Goal: Information Seeking & Learning: Find specific fact

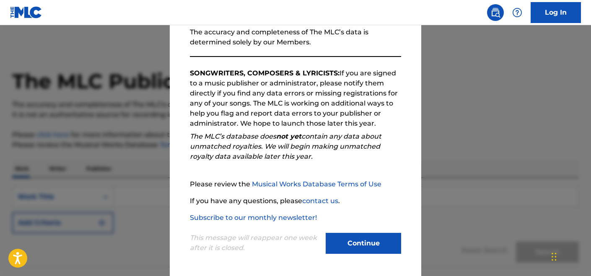
click at [373, 250] on button "Continue" at bounding box center [363, 243] width 75 height 21
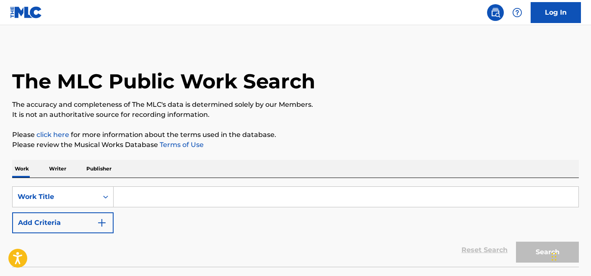
click at [198, 203] on input "Search Form" at bounding box center [346, 197] width 465 height 20
paste input "Tiempo de vals"
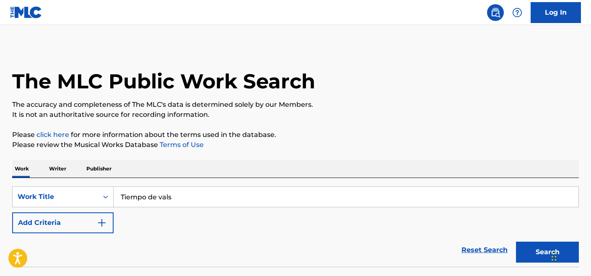
type input "Tiempo de vals"
click at [516, 242] on button "Search" at bounding box center [547, 252] width 63 height 21
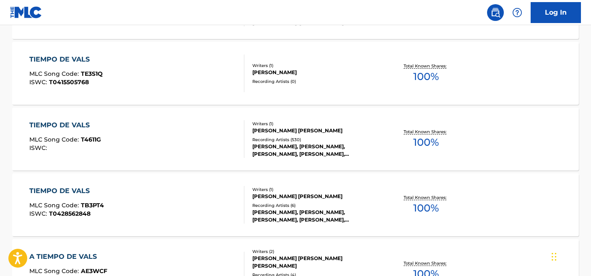
scroll to position [448, 0]
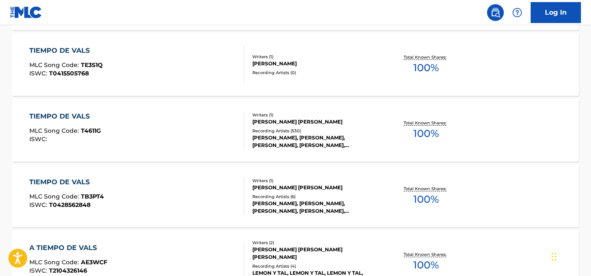
click at [196, 141] on div "TIEMPO DE VALS MLC Song Code : T4611G ISWC :" at bounding box center [137, 131] width 216 height 38
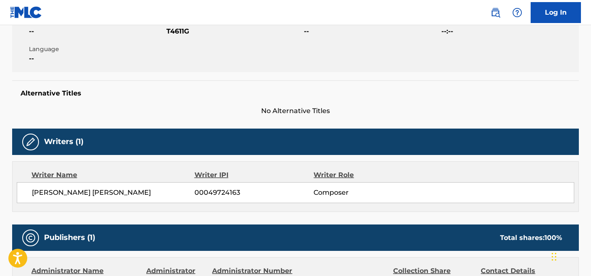
scroll to position [184, 0]
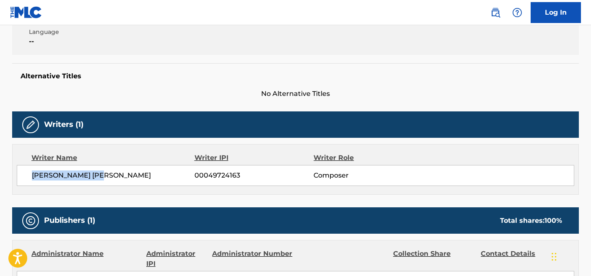
drag, startPoint x: 103, startPoint y: 175, endPoint x: 29, endPoint y: 174, distance: 73.4
click at [29, 174] on div "[PERSON_NAME] [PERSON_NAME] 00049724163 Composer" at bounding box center [296, 175] width 558 height 21
copy span "[PERSON_NAME] [PERSON_NAME]"
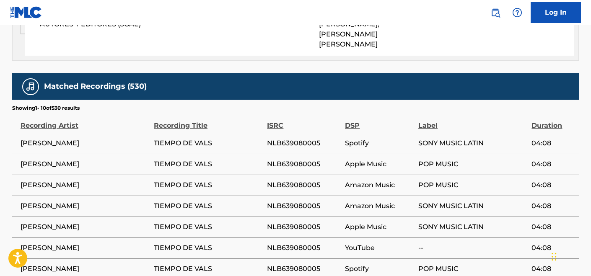
scroll to position [519, 0]
